Goal: Task Accomplishment & Management: Manage account settings

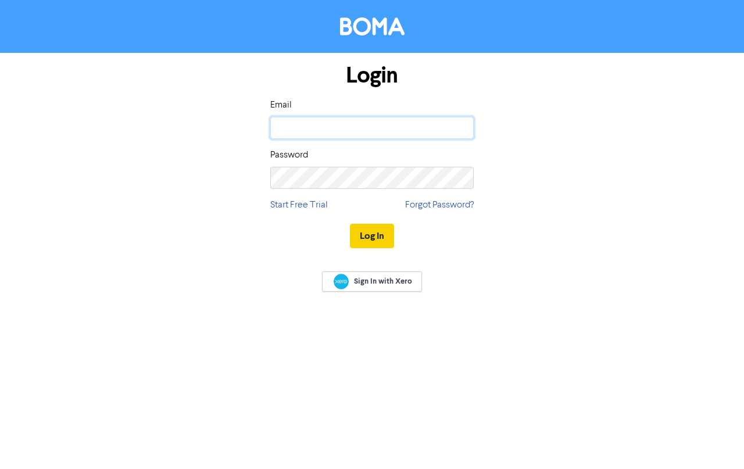
type input "[EMAIL_ADDRESS][DOMAIN_NAME]"
click at [369, 234] on button "Log In" at bounding box center [372, 236] width 44 height 24
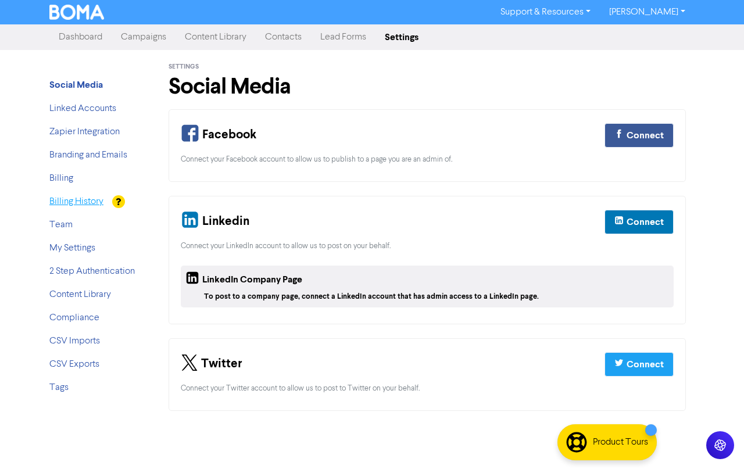
click at [60, 199] on link "Billing History" at bounding box center [76, 201] width 54 height 9
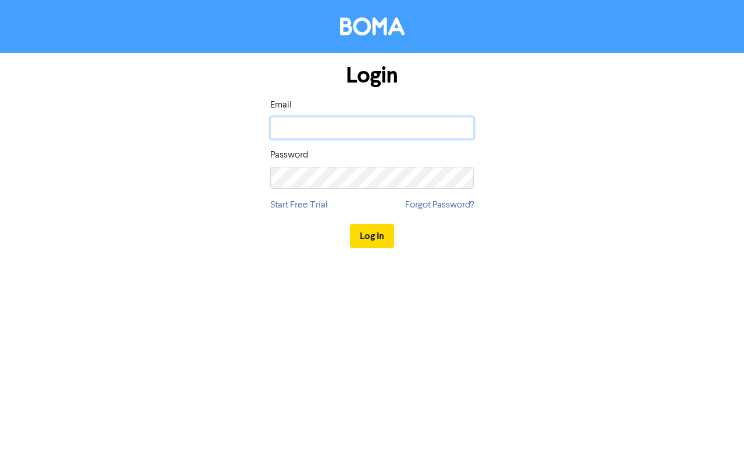
type input "[EMAIL_ADDRESS][DOMAIN_NAME]"
